Goal: Task Accomplishment & Management: Manage account settings

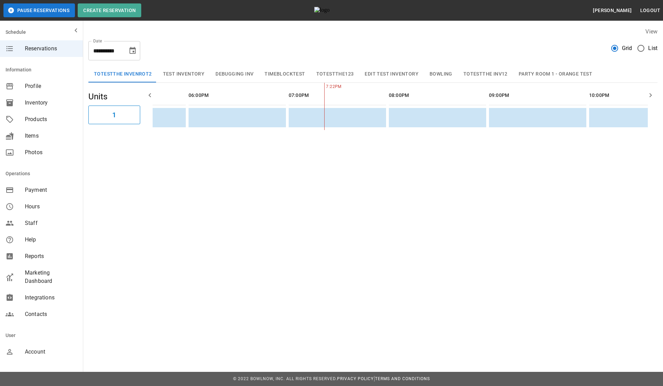
click at [367, 228] on div "**********" at bounding box center [331, 193] width 663 height 386
click at [442, 71] on button "Bowling" at bounding box center [441, 74] width 34 height 17
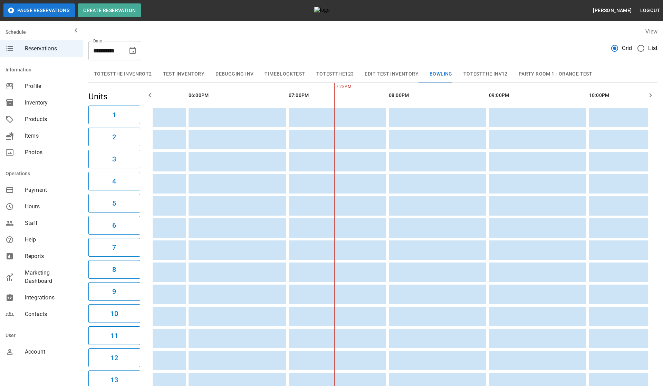
click at [39, 124] on div "Products" at bounding box center [41, 119] width 83 height 17
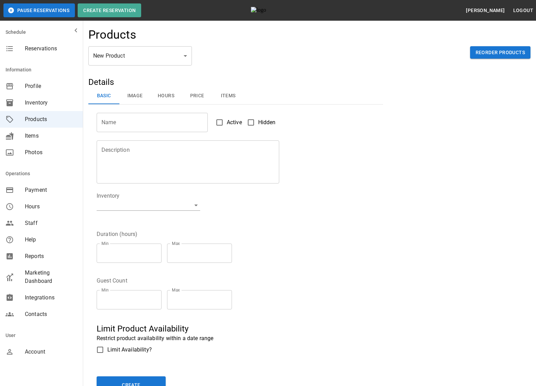
click at [294, 128] on div "Name Name Active Hidden" at bounding box center [231, 119] width 287 height 28
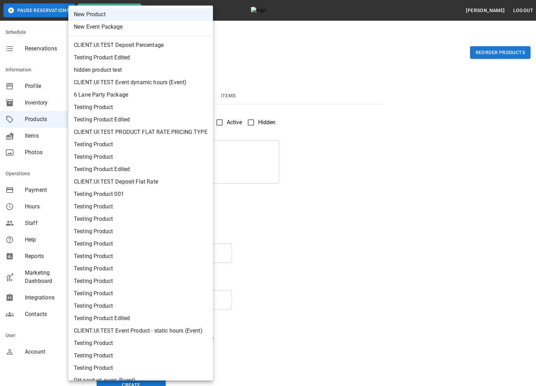
click at [329, 52] on div at bounding box center [268, 193] width 536 height 386
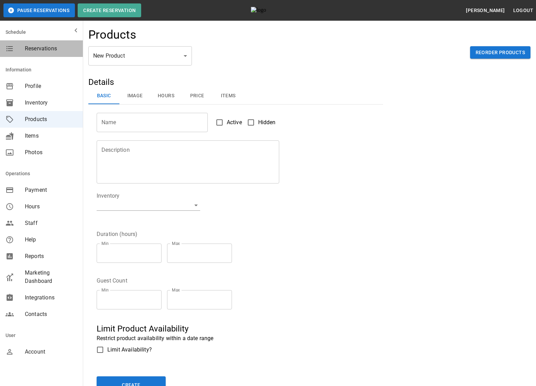
click at [48, 47] on span "Reservations" at bounding box center [51, 49] width 52 height 8
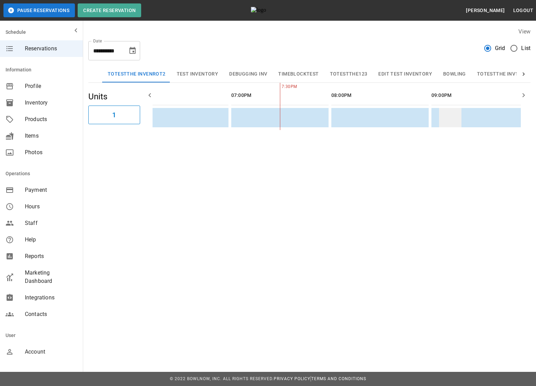
scroll to position [0, 878]
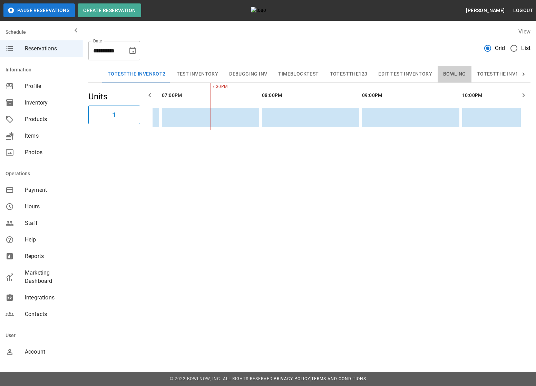
click at [449, 75] on button "Bowling" at bounding box center [455, 74] width 34 height 17
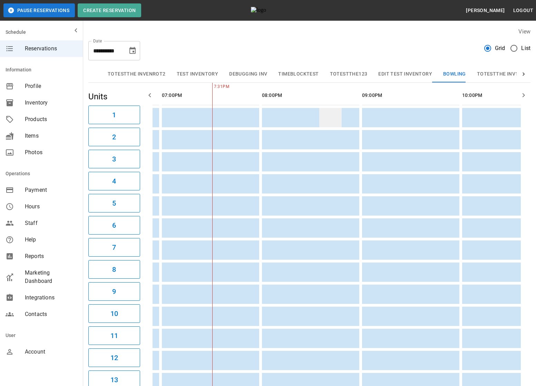
scroll to position [0, 865]
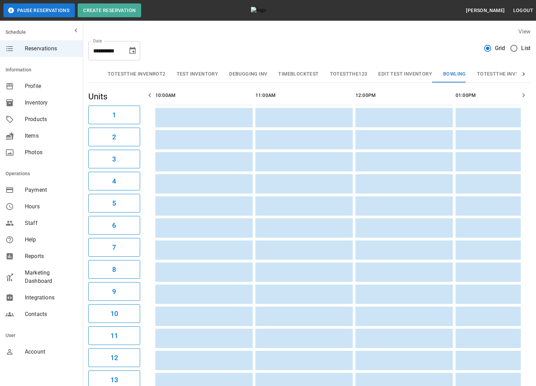
click at [47, 116] on span "Products" at bounding box center [51, 119] width 52 height 8
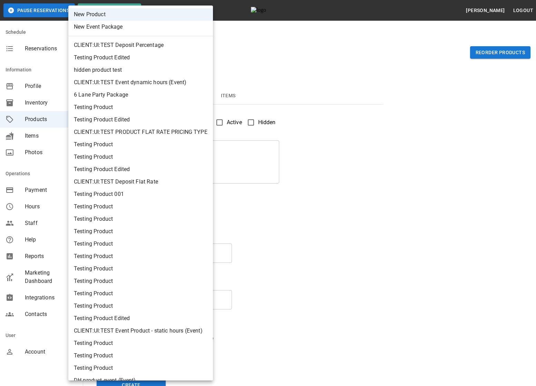
click at [168, 332] on li "CLIENT:UI:TEST Event Product - static hours (Event)" at bounding box center [140, 331] width 145 height 12
type input "**"
type input "**********"
type textarea "**********"
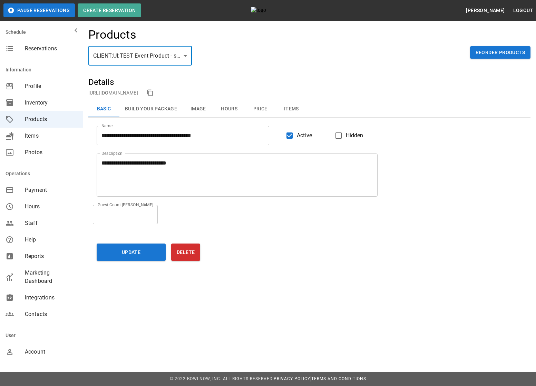
click at [168, 113] on button "Build Your Package" at bounding box center [150, 109] width 63 height 17
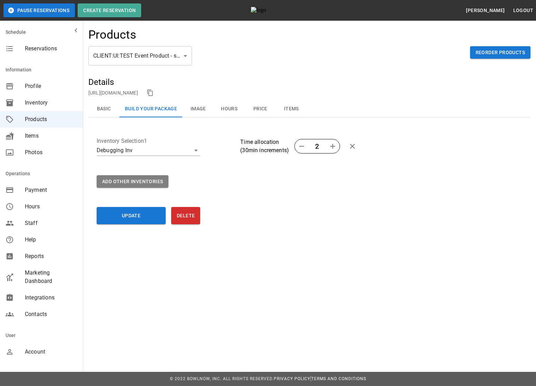
click at [50, 51] on span "Reservations" at bounding box center [51, 49] width 52 height 8
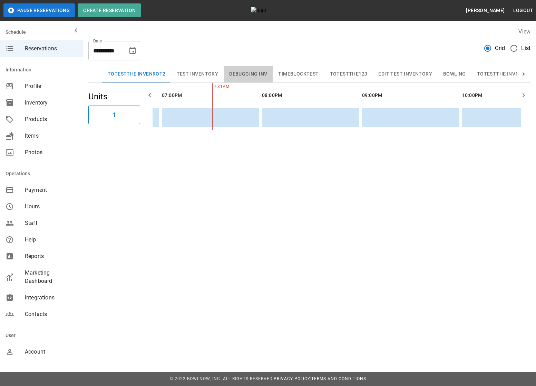
click at [255, 76] on button "Debugging Inv" at bounding box center [248, 74] width 49 height 17
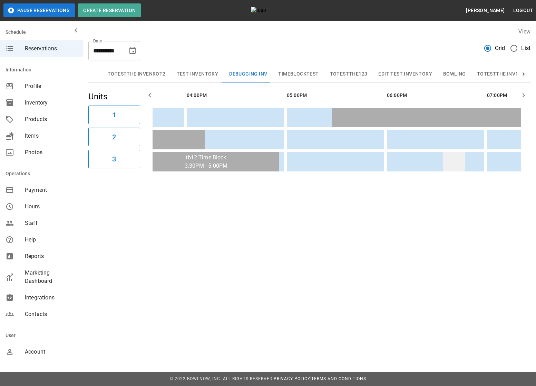
scroll to position [0, 593]
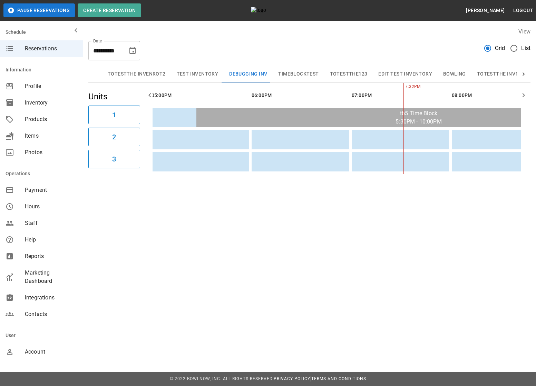
click at [54, 105] on span "Inventory" at bounding box center [51, 103] width 52 height 8
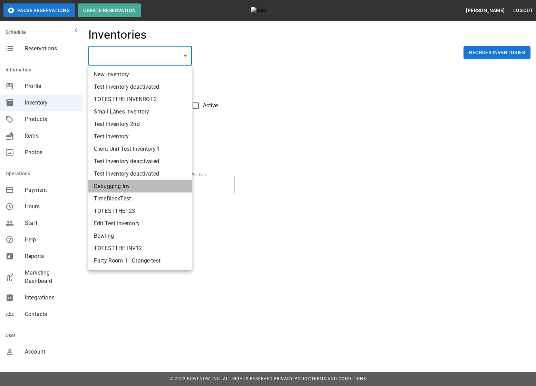
click at [145, 182] on li "Debugging Inv" at bounding box center [140, 186] width 104 height 12
type input "**********"
type textarea "**********"
type textarea "*"
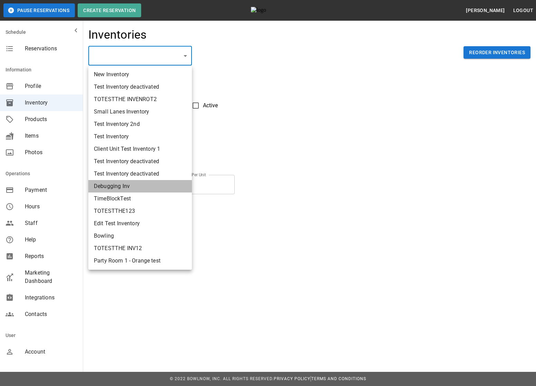
type textarea "**"
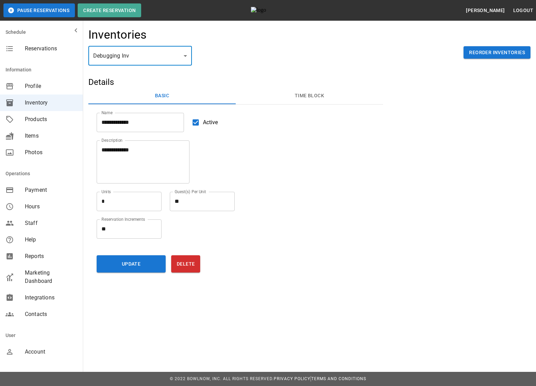
click at [291, 102] on button "Time Block" at bounding box center [309, 96] width 147 height 17
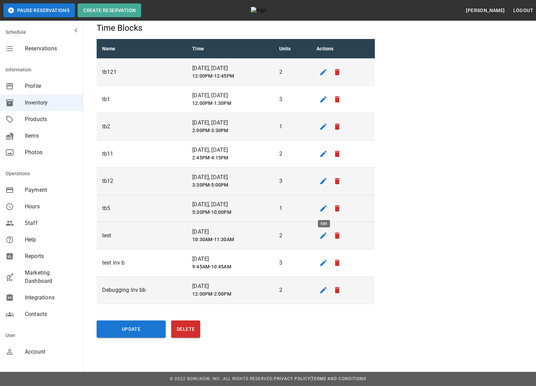
click at [325, 207] on icon "edit" at bounding box center [323, 208] width 8 height 8
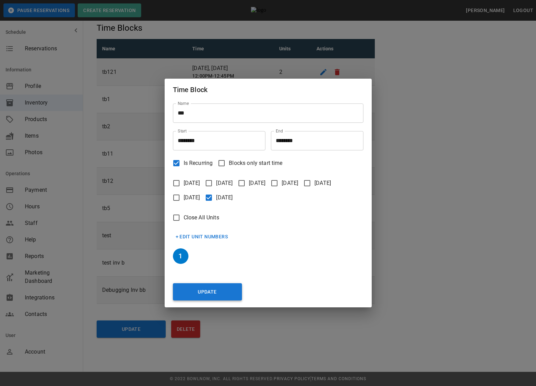
click at [199, 296] on button "Update" at bounding box center [207, 292] width 69 height 17
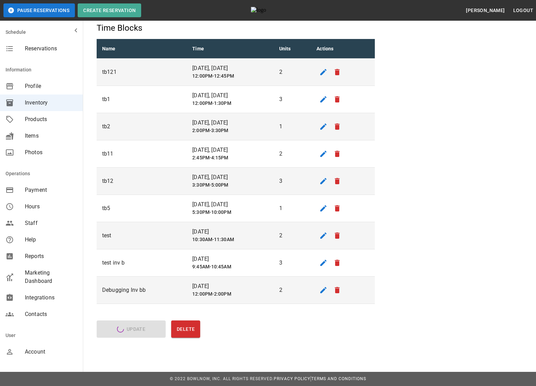
click at [39, 48] on span "Reservations" at bounding box center [51, 49] width 52 height 8
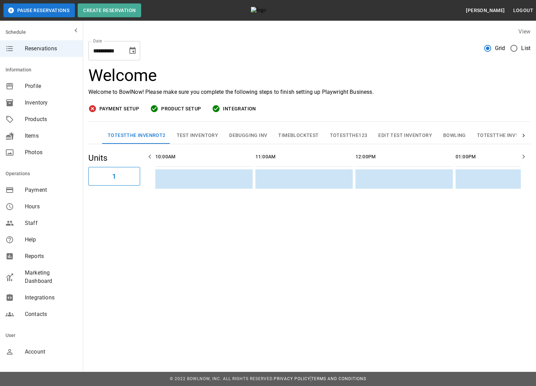
scroll to position [0, 895]
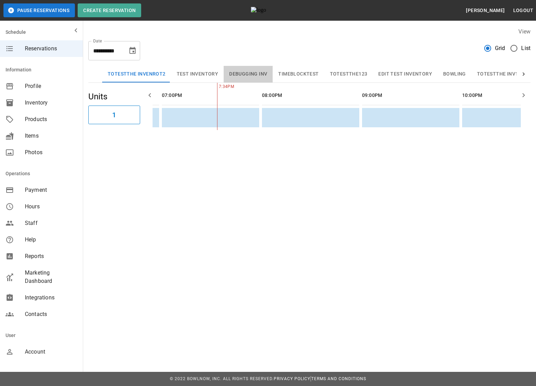
click at [256, 78] on button "Debugging Inv" at bounding box center [248, 74] width 49 height 17
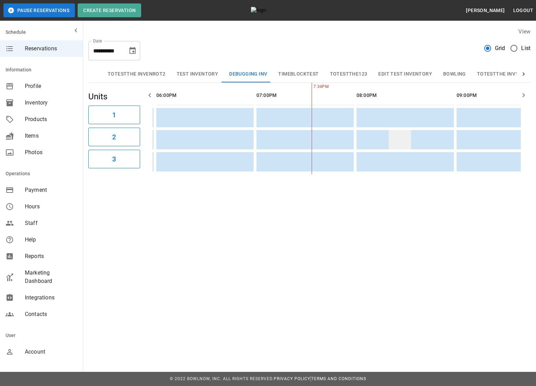
scroll to position [0, 516]
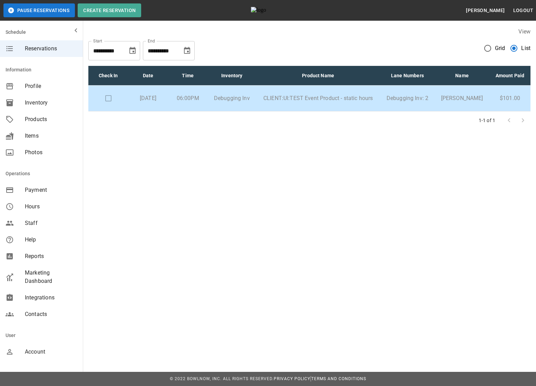
click at [369, 103] on p "CLIENT:UI:TEST Event Product - static hours" at bounding box center [318, 98] width 113 height 8
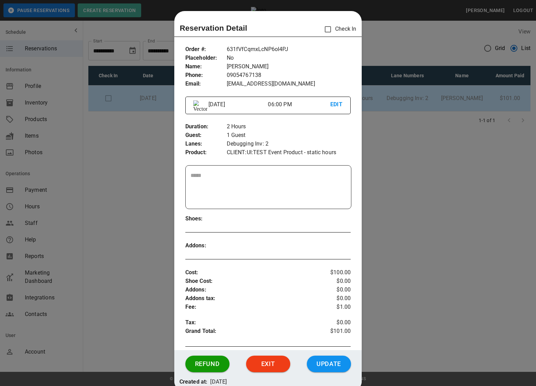
scroll to position [2, 0]
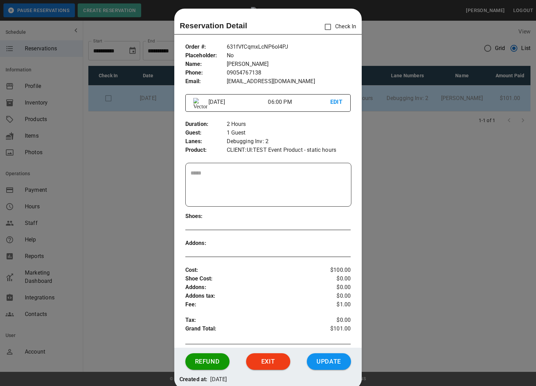
click at [261, 45] on p "631fVfCqmxLcNP6oI4PJ" at bounding box center [289, 47] width 124 height 9
copy p "631fVfCqmxLcNP6oI4PJ"
click at [395, 100] on div at bounding box center [268, 193] width 536 height 386
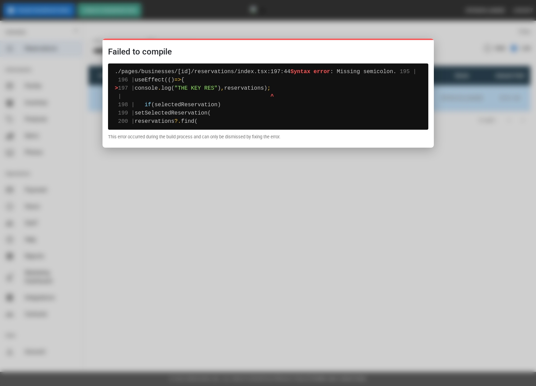
click at [449, 144] on div at bounding box center [268, 193] width 536 height 386
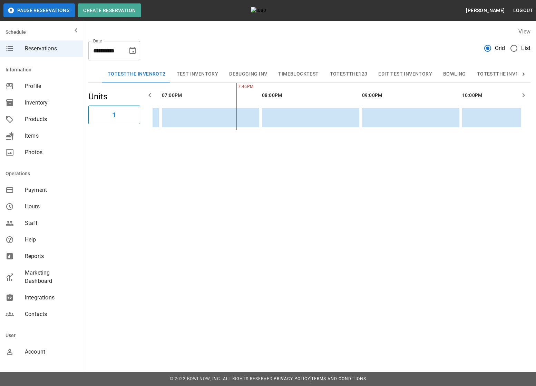
scroll to position [0, 901]
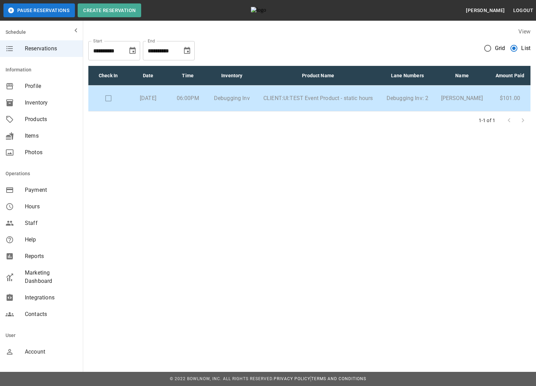
click at [374, 103] on p "CLIENT:UI:TEST Event Product - static hours" at bounding box center [318, 98] width 113 height 8
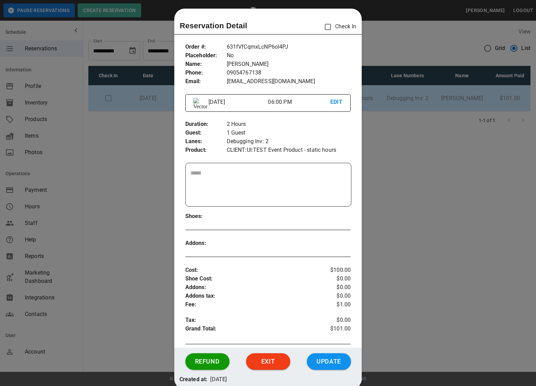
scroll to position [39, 0]
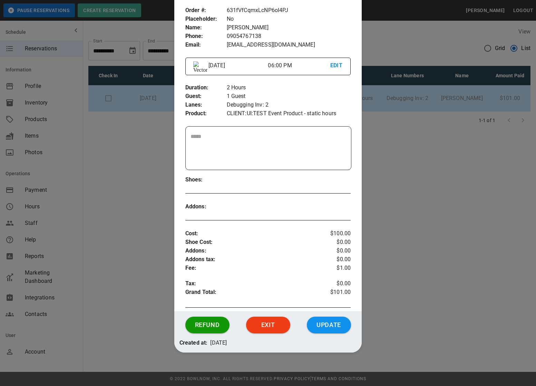
click at [401, 215] on div at bounding box center [268, 193] width 536 height 386
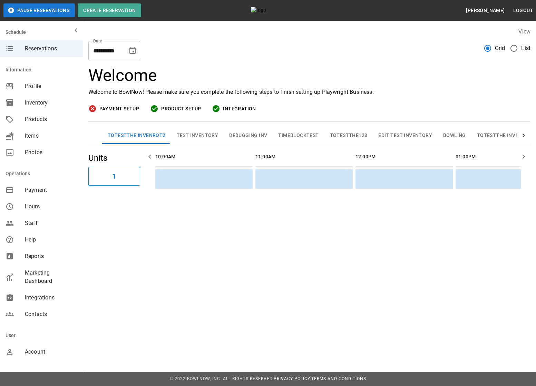
scroll to position [0, 895]
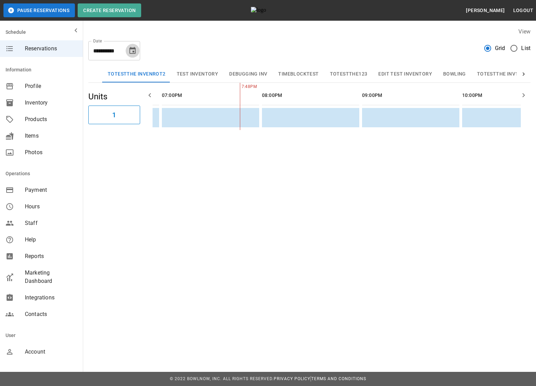
click at [133, 52] on icon "Choose date, selected date is Aug 23, 2025" at bounding box center [132, 51] width 8 height 8
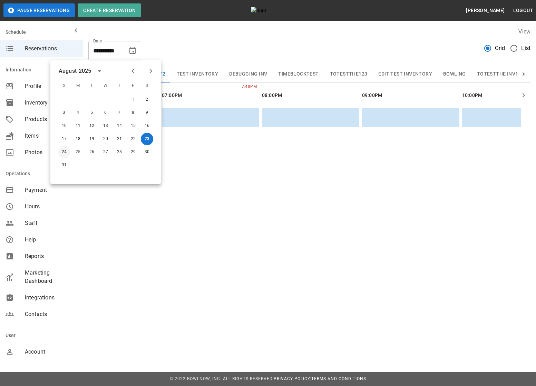
click at [67, 153] on button "24" at bounding box center [64, 152] width 12 height 12
type input "**********"
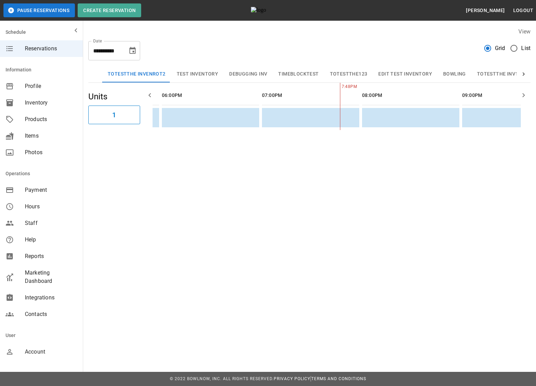
scroll to position [0, 977]
click at [243, 78] on button "Debugging Inv" at bounding box center [248, 74] width 49 height 17
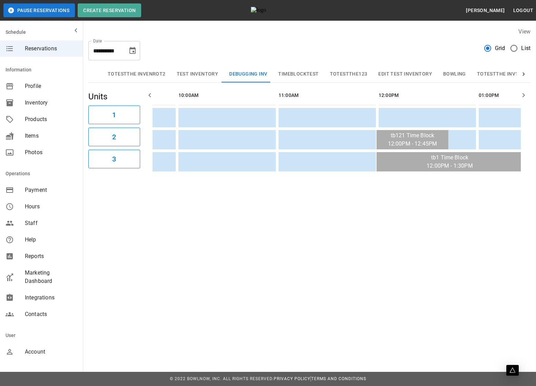
scroll to position [0, 419]
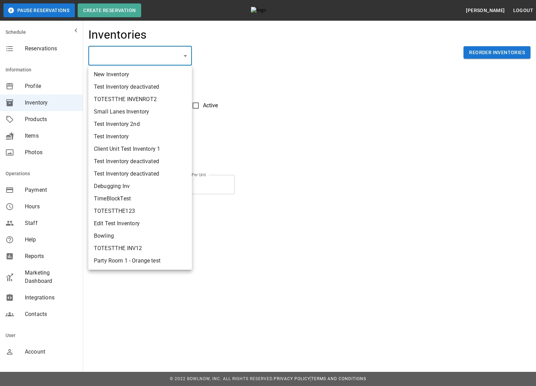
click at [128, 187] on li "Debugging Inv" at bounding box center [140, 186] width 104 height 12
type input "**********"
type textarea "**********"
type textarea "*"
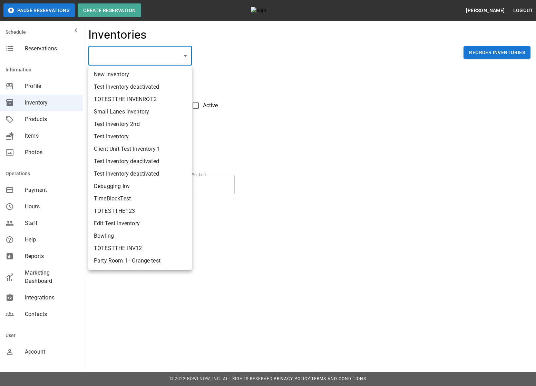
type textarea "**"
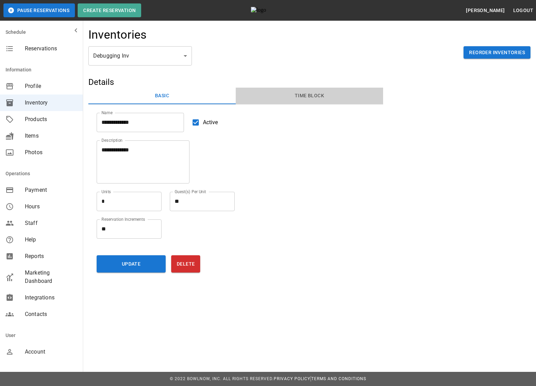
click at [299, 91] on button "Time Block" at bounding box center [309, 96] width 147 height 17
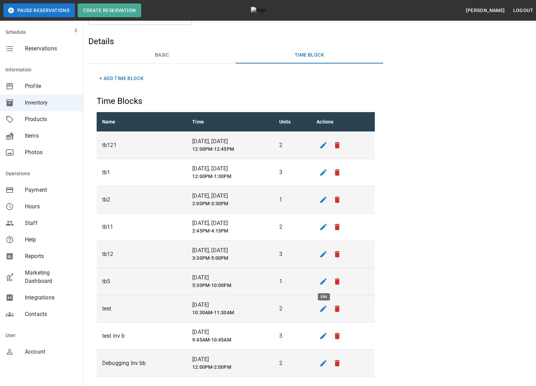
click at [325, 278] on icon "edit" at bounding box center [323, 282] width 8 height 8
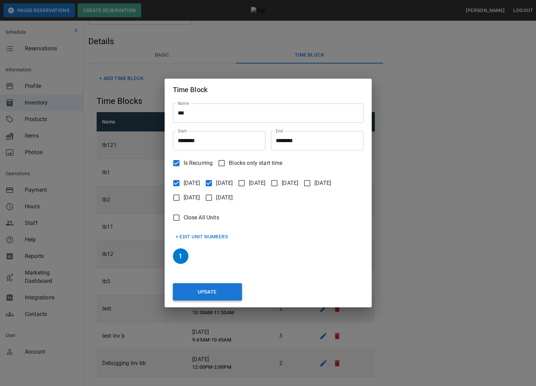
click at [217, 286] on button "Update" at bounding box center [207, 292] width 69 height 17
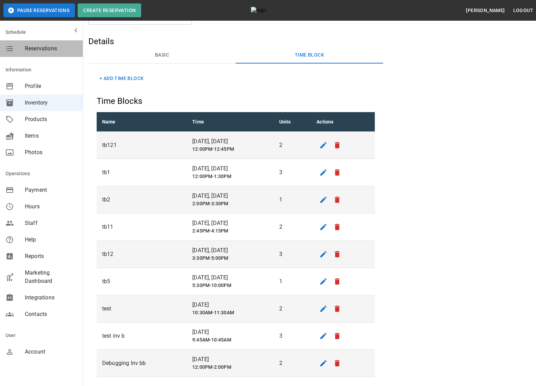
click at [42, 45] on span "Reservations" at bounding box center [51, 49] width 52 height 8
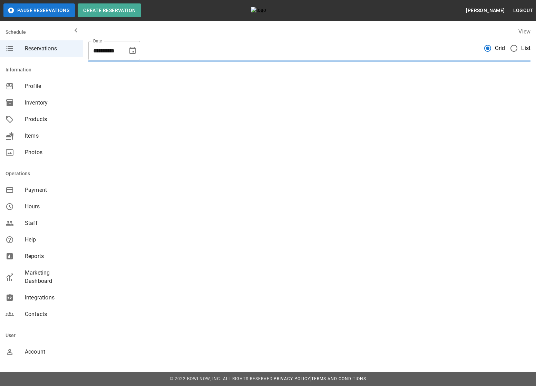
click at [9, 386] on div "Select to open the chat widget" at bounding box center [4, 391] width 9 height 10
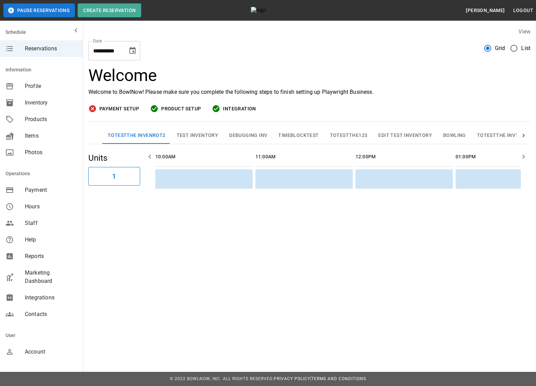
scroll to position [0, 895]
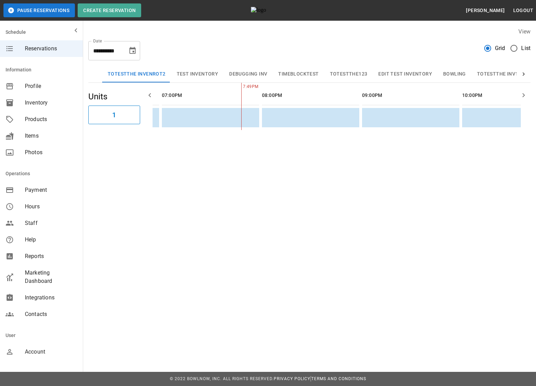
click at [8, 386] on icon "Select to close the chat widget" at bounding box center [4, 391] width 8 height 8
click at [263, 75] on button "Debugging Inv" at bounding box center [248, 74] width 49 height 17
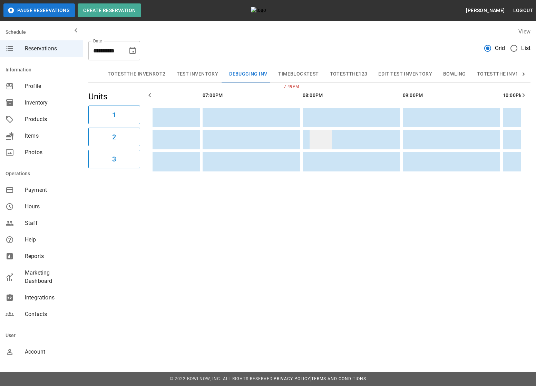
scroll to position [0, 623]
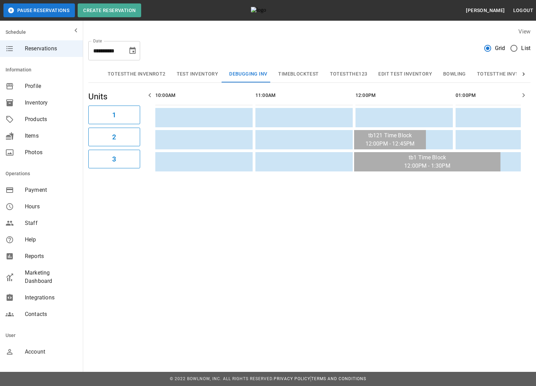
click at [135, 52] on icon "Choose date, selected date is Aug 23, 2025" at bounding box center [132, 51] width 8 height 8
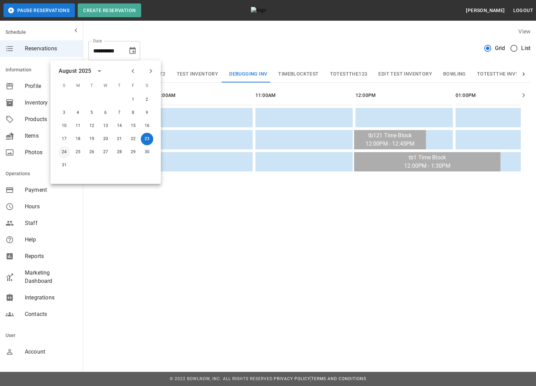
click at [65, 150] on button "24" at bounding box center [64, 152] width 12 height 12
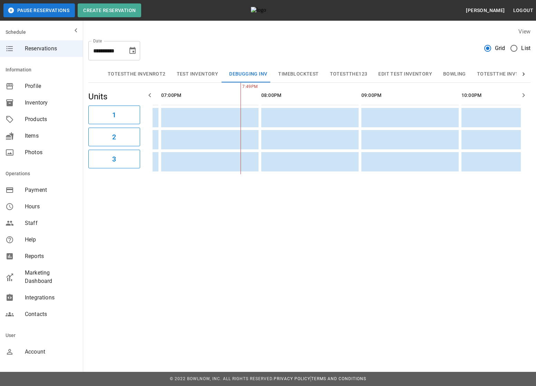
click at [371, 223] on div "**********" at bounding box center [268, 193] width 536 height 386
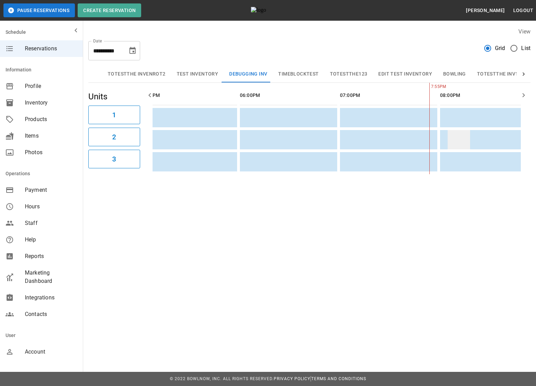
scroll to position [0, 342]
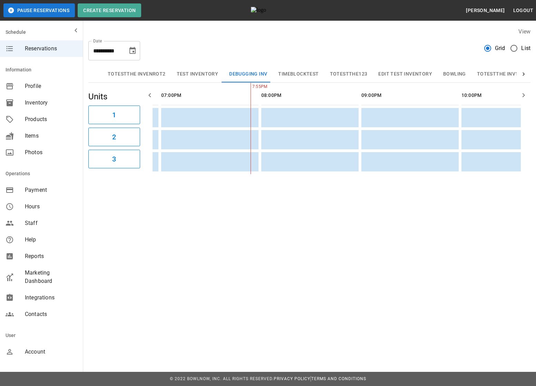
click at [133, 54] on icon "Choose date, selected date is Aug 24, 2025" at bounding box center [132, 51] width 8 height 8
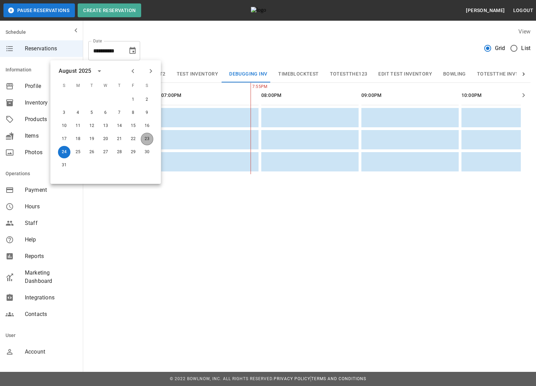
click at [145, 140] on button "23" at bounding box center [147, 139] width 12 height 12
type input "**********"
